Goal: Check status: Check status

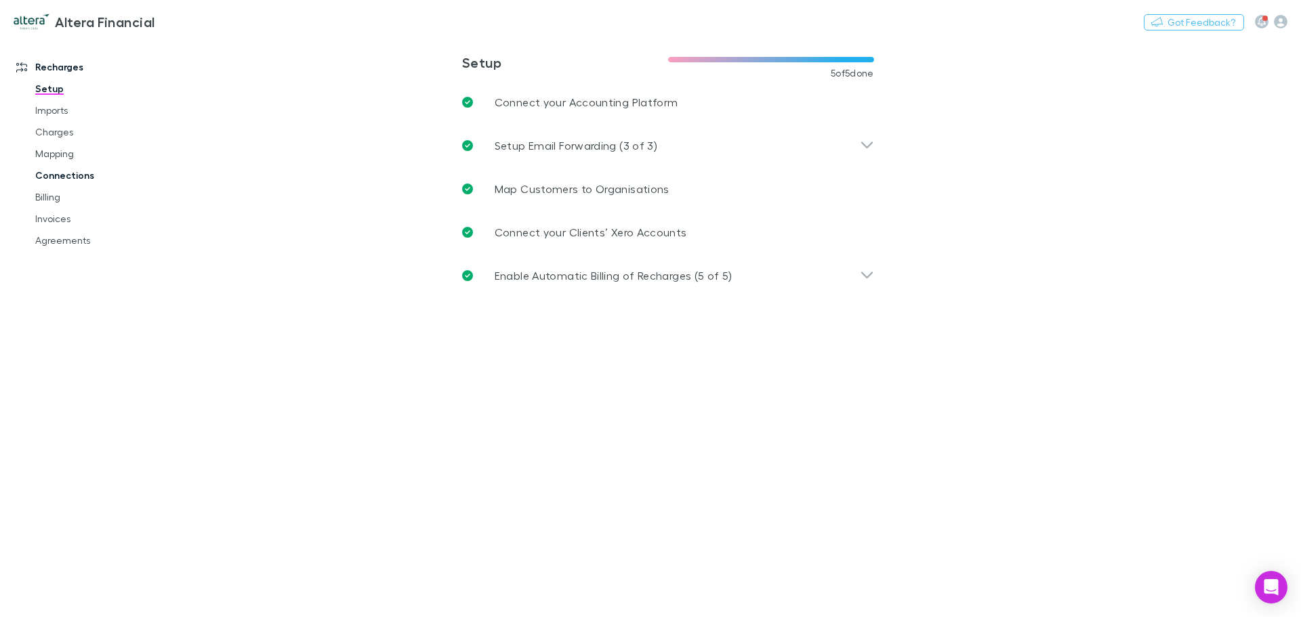
click at [70, 178] on link "Connections" at bounding box center [102, 176] width 161 height 22
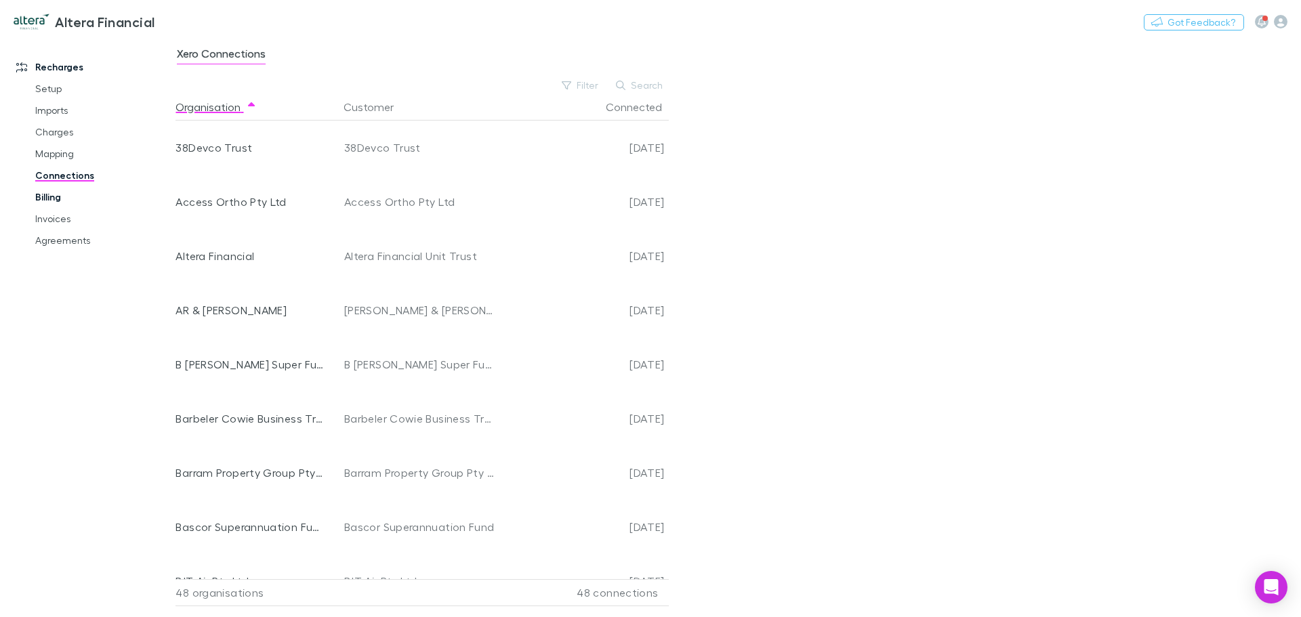
click at [54, 194] on link "Billing" at bounding box center [102, 197] width 161 height 22
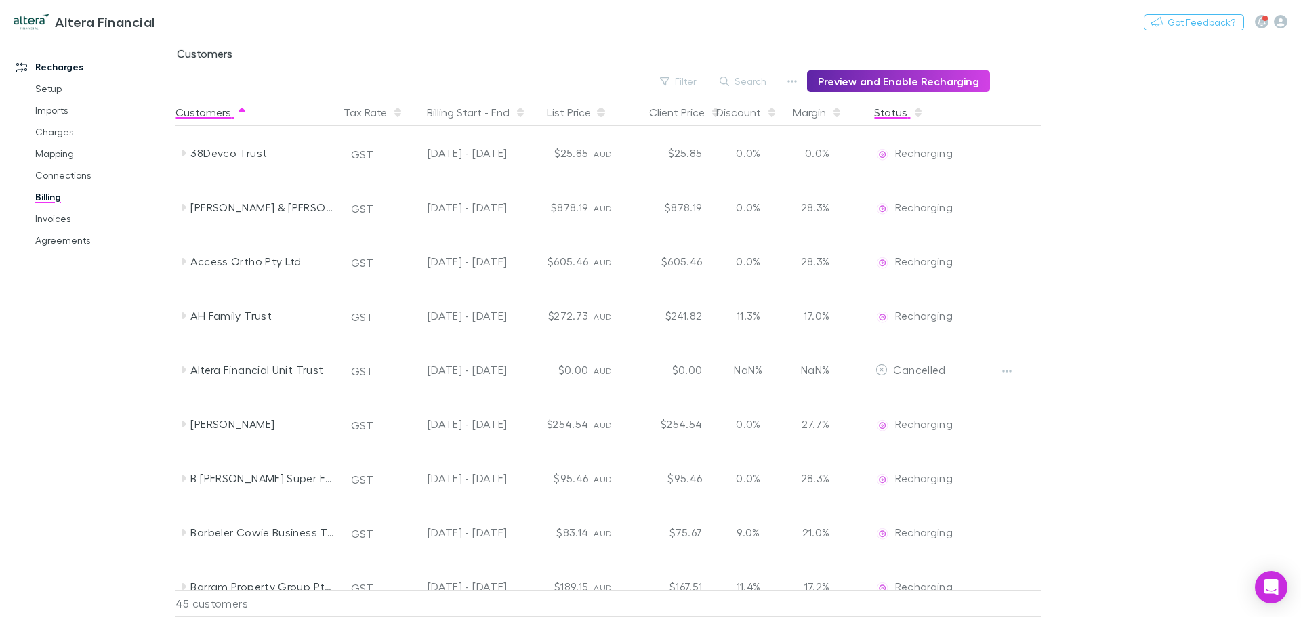
click at [894, 109] on button "Status" at bounding box center [898, 112] width 49 height 27
click at [684, 77] on button "Filter" at bounding box center [678, 81] width 51 height 16
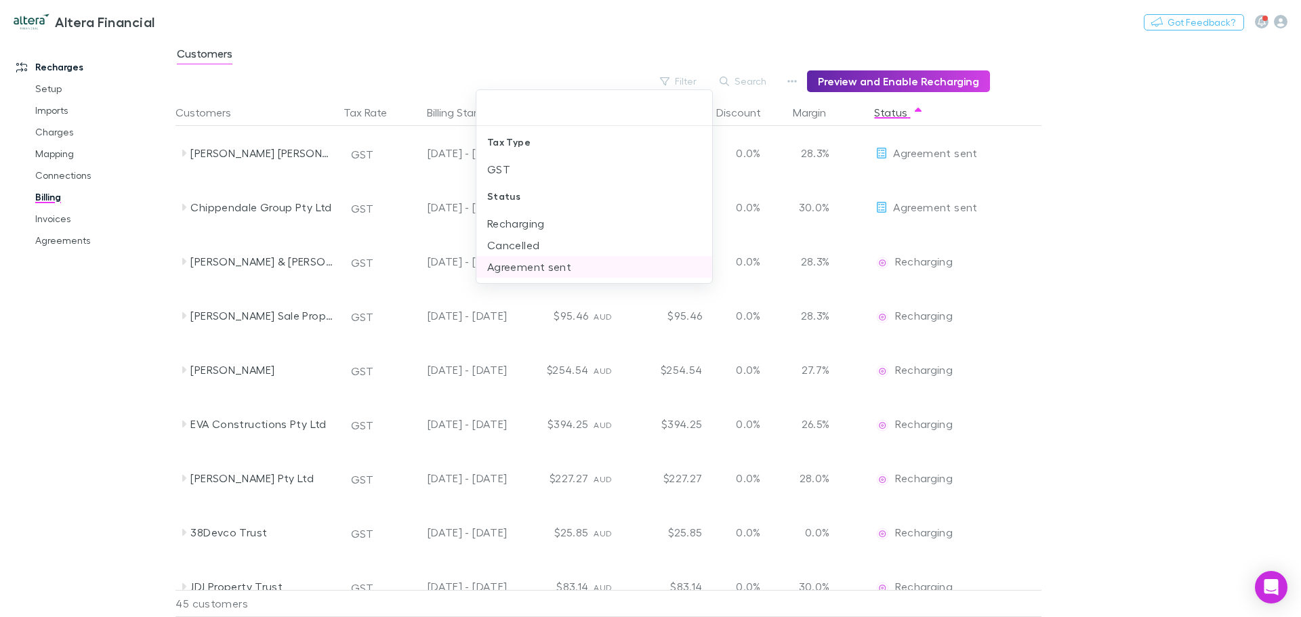
click at [530, 268] on li "Agreement sent" at bounding box center [594, 267] width 236 height 22
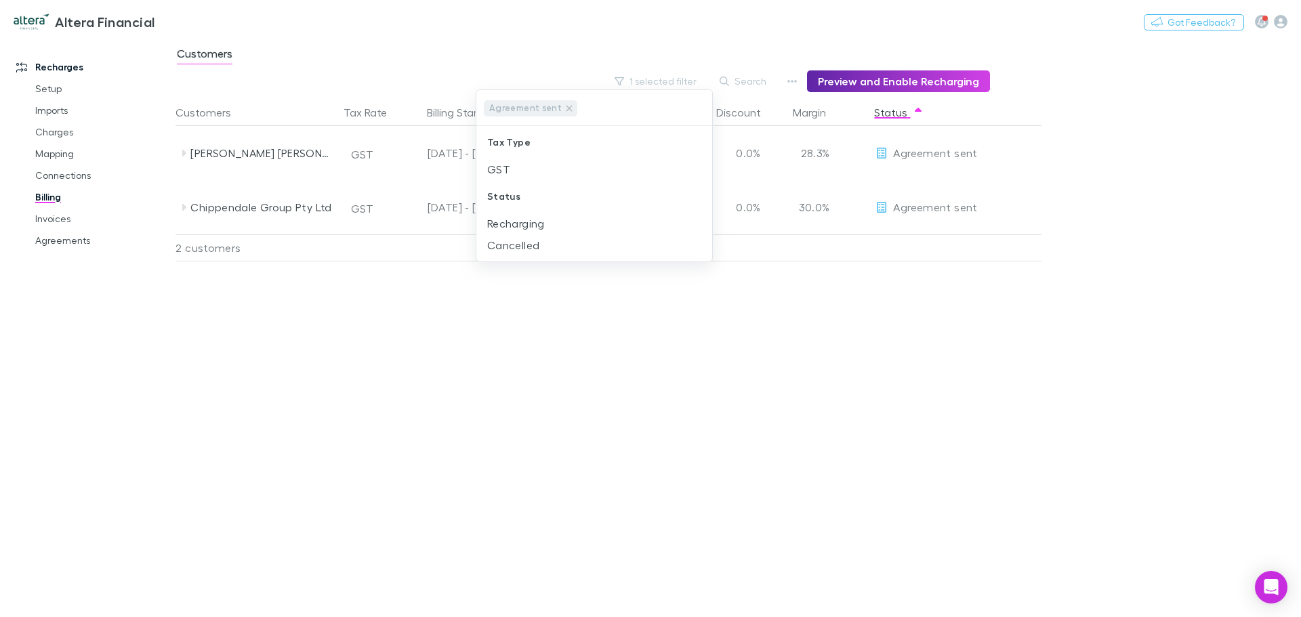
click at [844, 335] on div at bounding box center [650, 308] width 1301 height 617
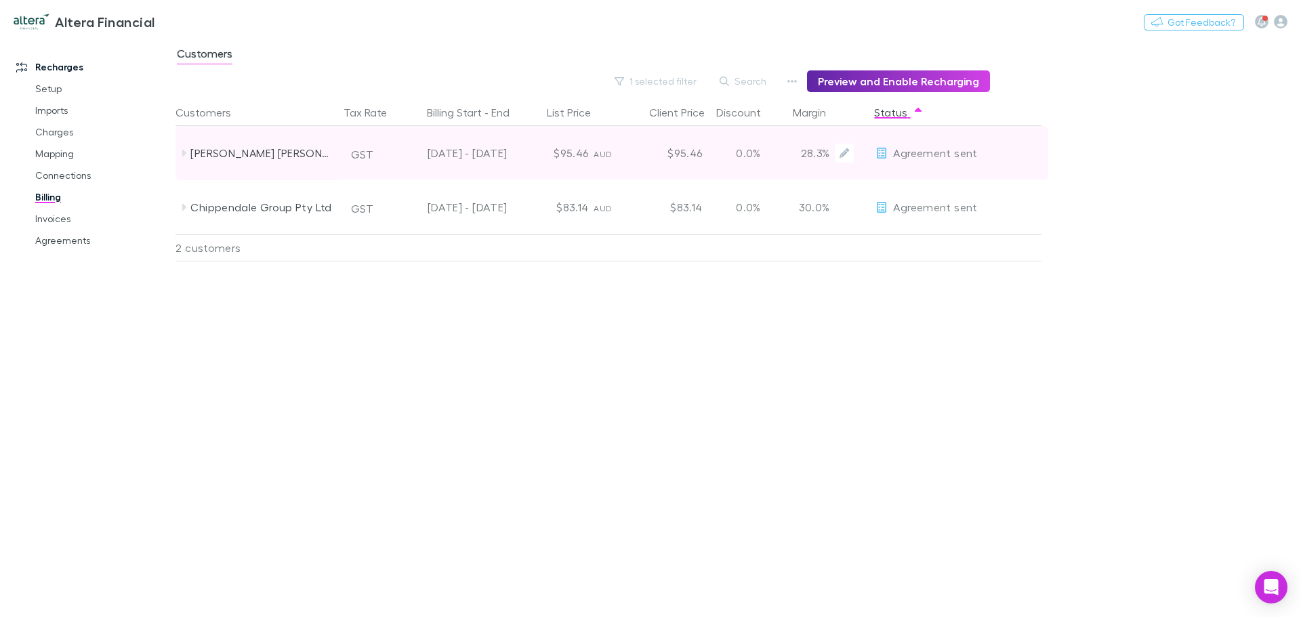
click at [933, 152] on span "Agreement sent" at bounding box center [935, 152] width 84 height 13
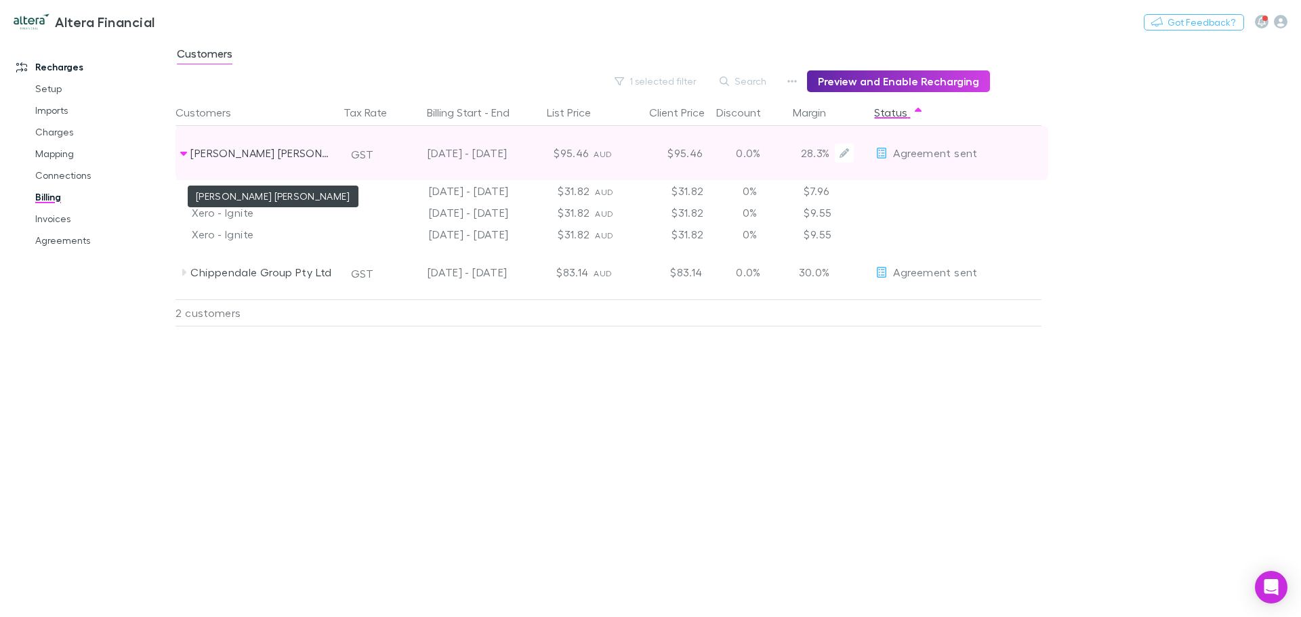
click at [253, 148] on div "[PERSON_NAME] [PERSON_NAME]" at bounding box center [262, 153] width 144 height 54
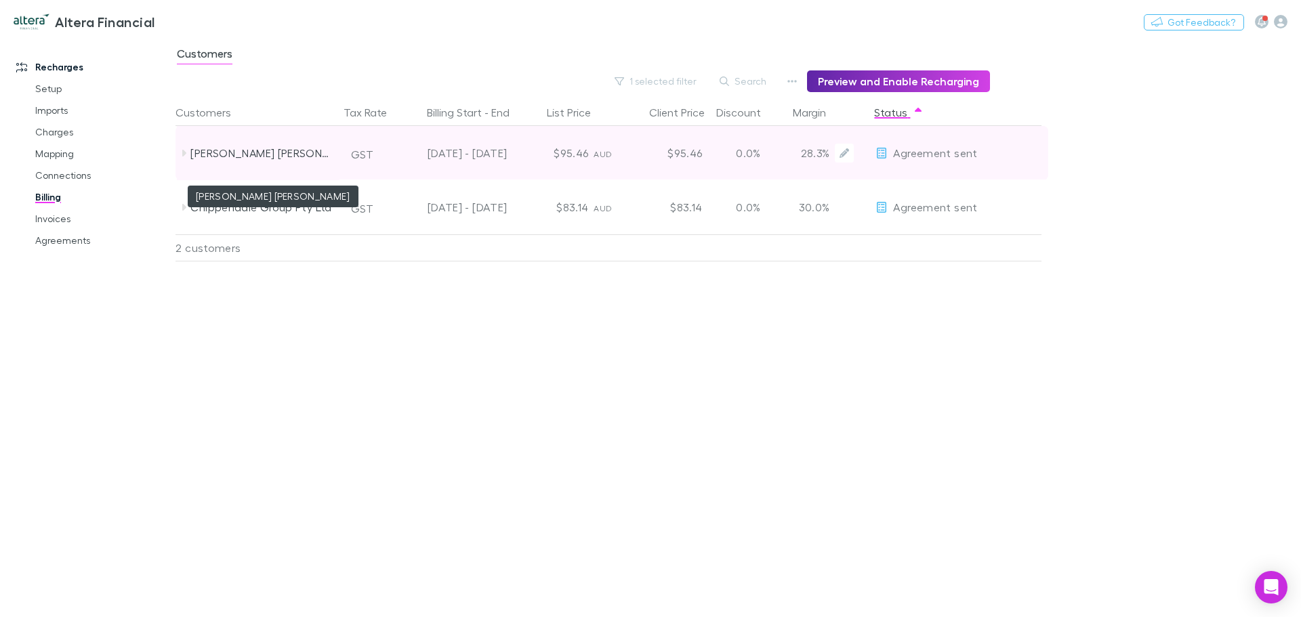
click at [244, 152] on div "[PERSON_NAME] [PERSON_NAME]" at bounding box center [262, 153] width 144 height 54
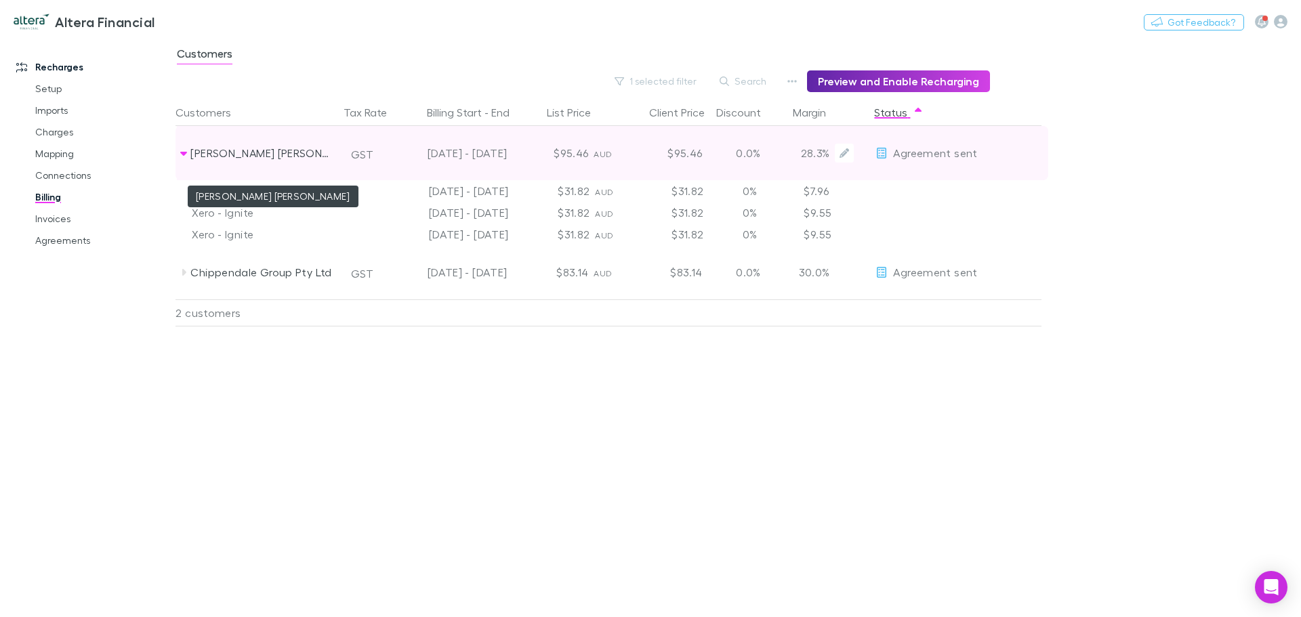
click at [244, 152] on div "[PERSON_NAME] [PERSON_NAME]" at bounding box center [262, 153] width 144 height 54
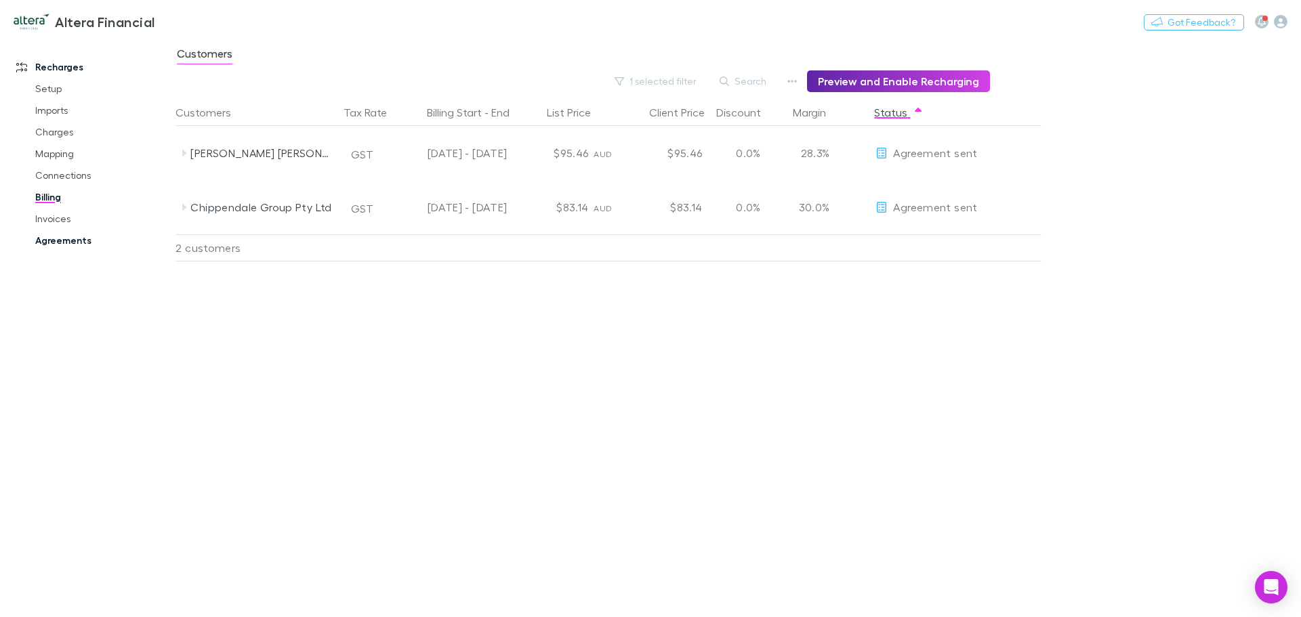
click at [68, 239] on link "Agreements" at bounding box center [102, 241] width 161 height 22
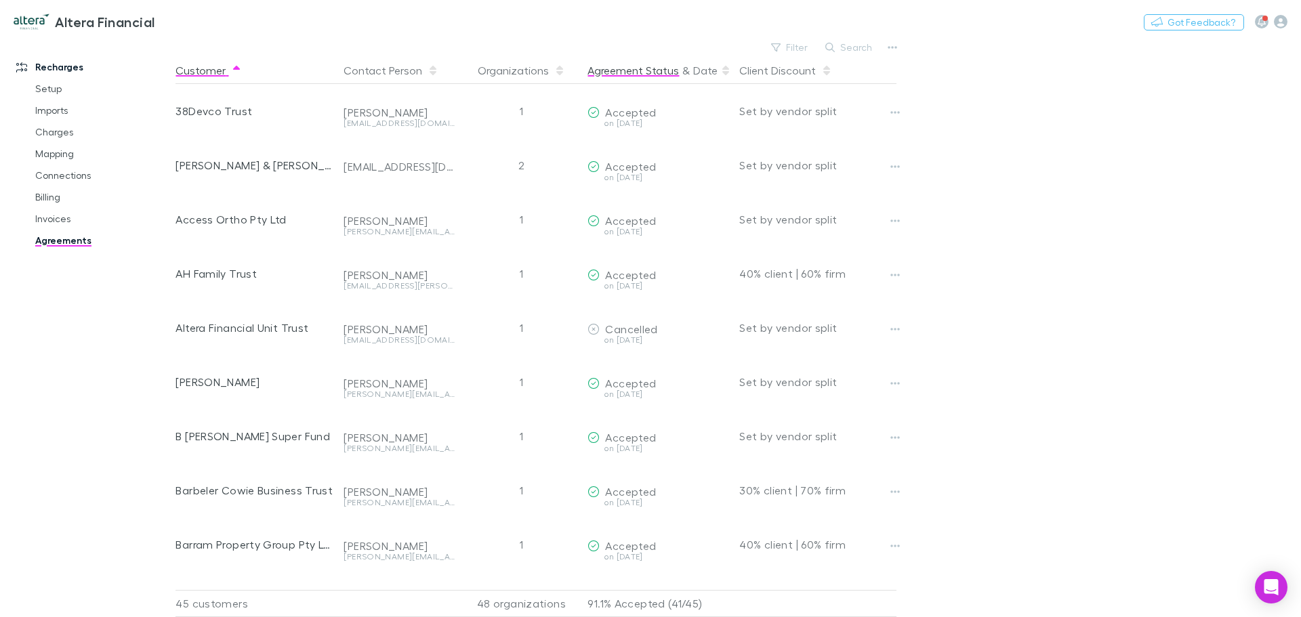
click at [650, 73] on button "Agreement Status" at bounding box center [632, 70] width 91 height 27
click at [785, 41] on button "Filter" at bounding box center [789, 47] width 51 height 16
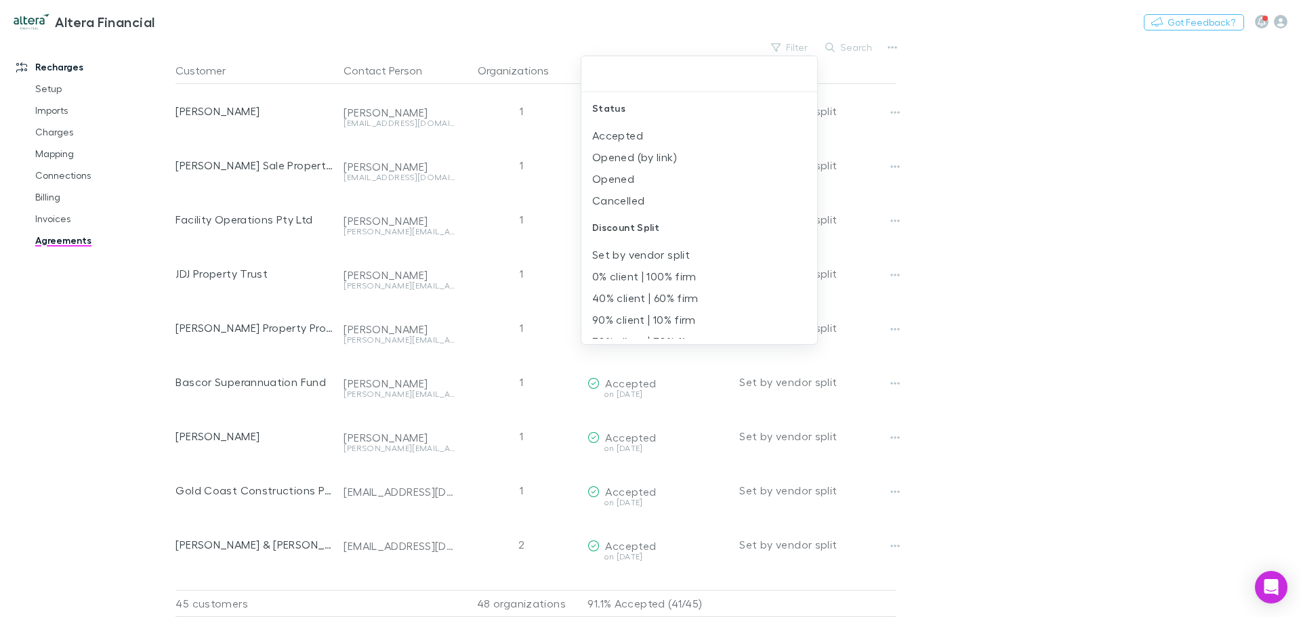
click at [1081, 131] on div at bounding box center [650, 308] width 1301 height 617
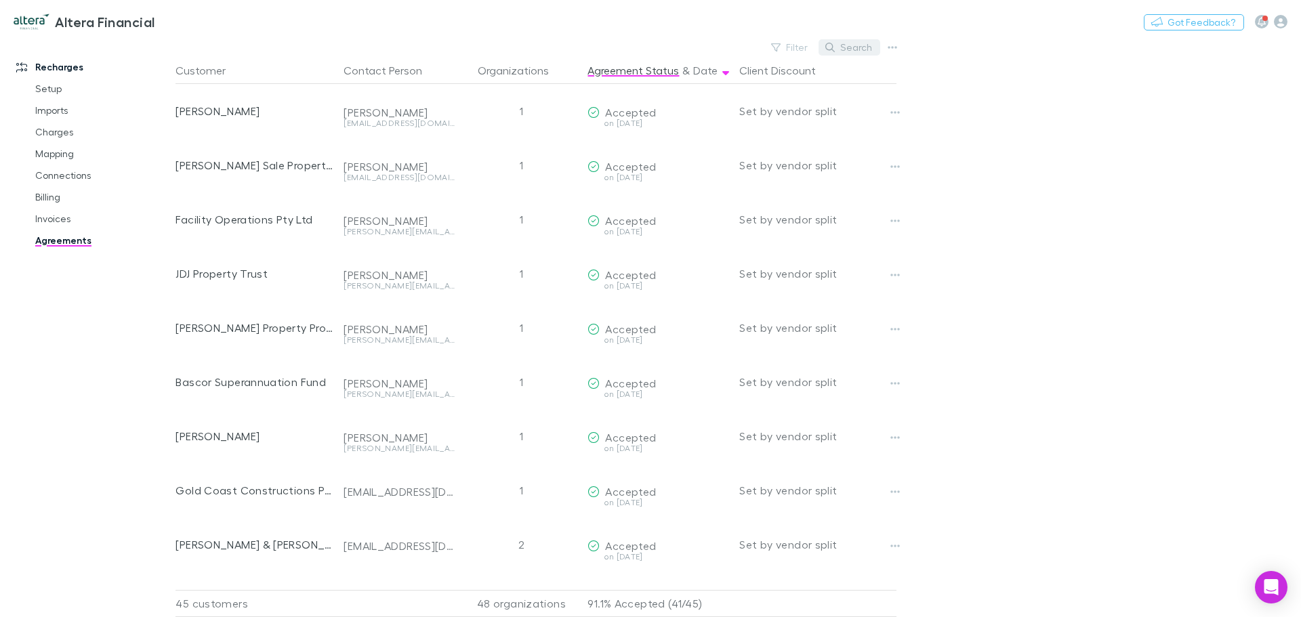
click at [839, 45] on button "Search" at bounding box center [849, 47] width 62 height 16
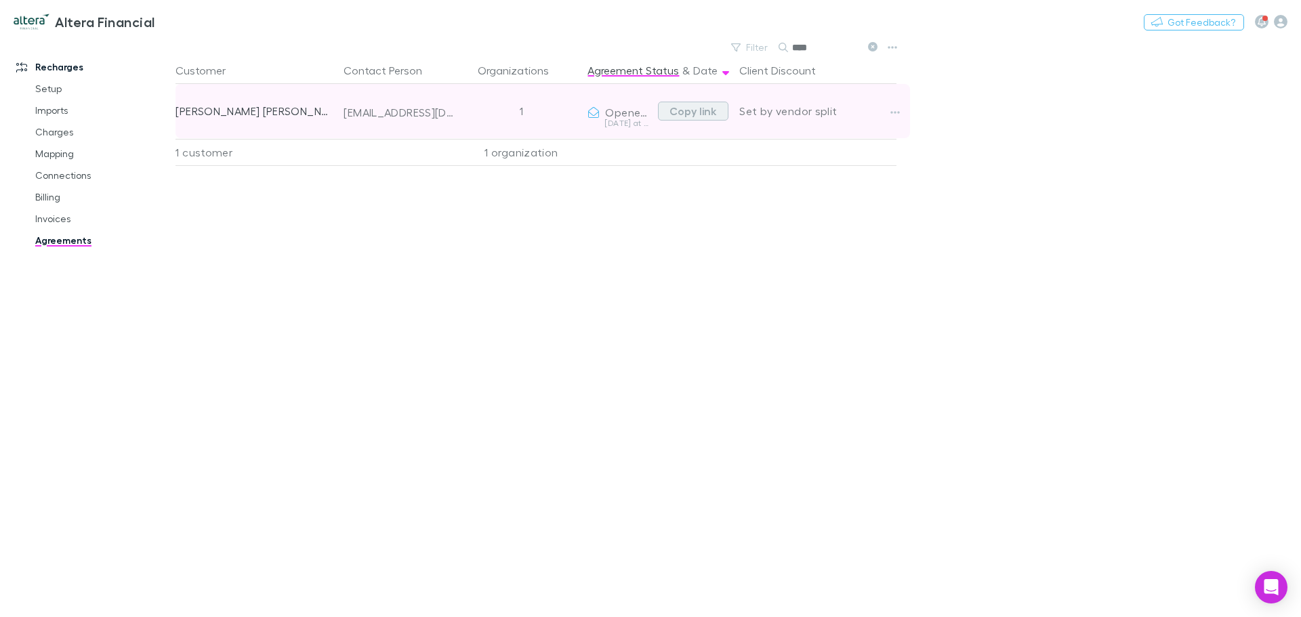
type input "****"
click at [702, 112] on button "Copy link" at bounding box center [693, 111] width 70 height 19
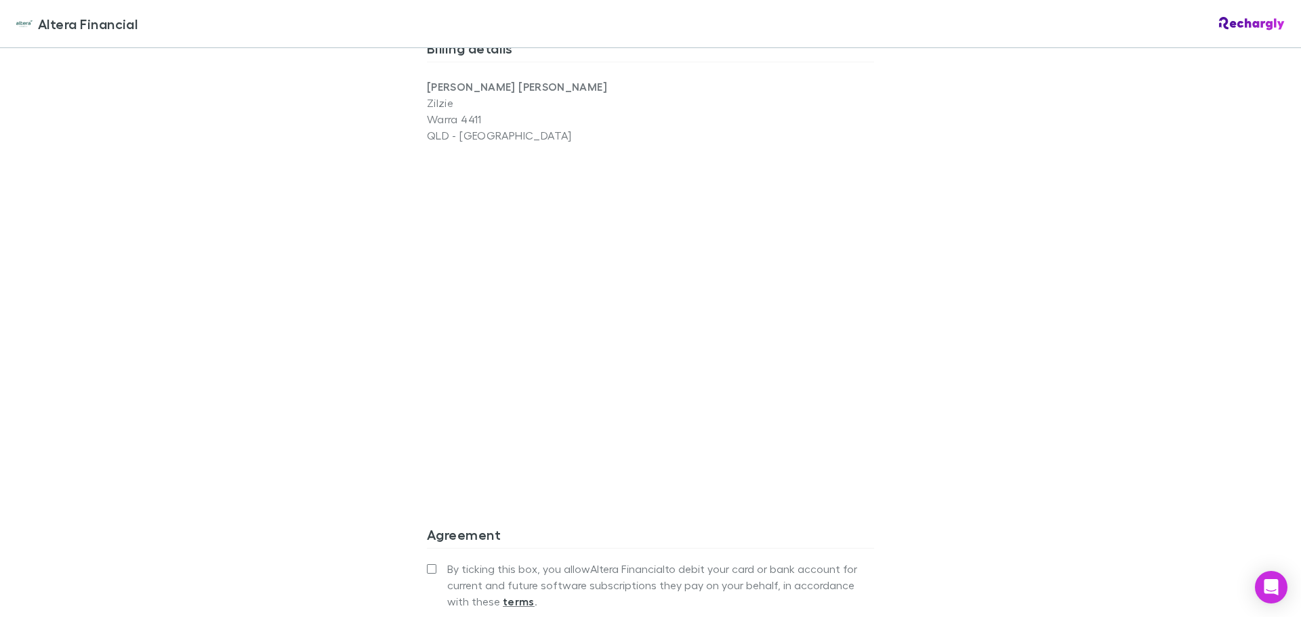
scroll to position [1010, 0]
